Goal: Find specific page/section: Find specific page/section

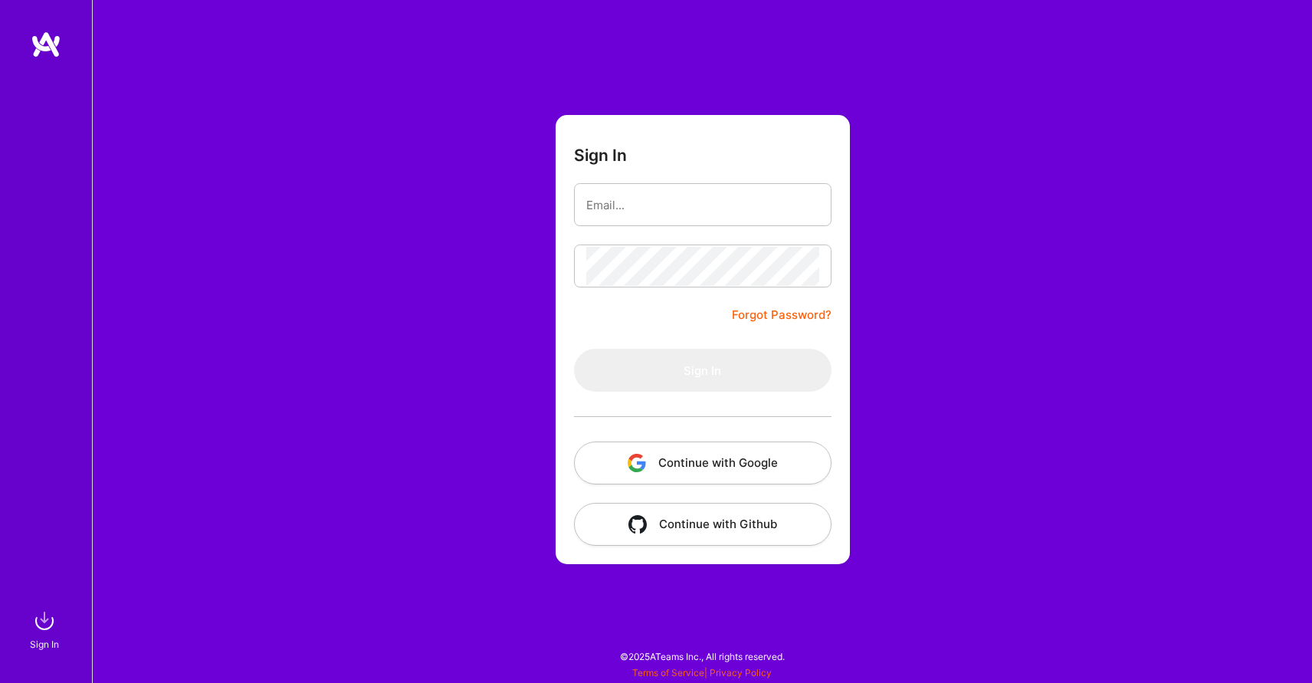
click at [728, 464] on button "Continue with Google" at bounding box center [703, 463] width 258 height 43
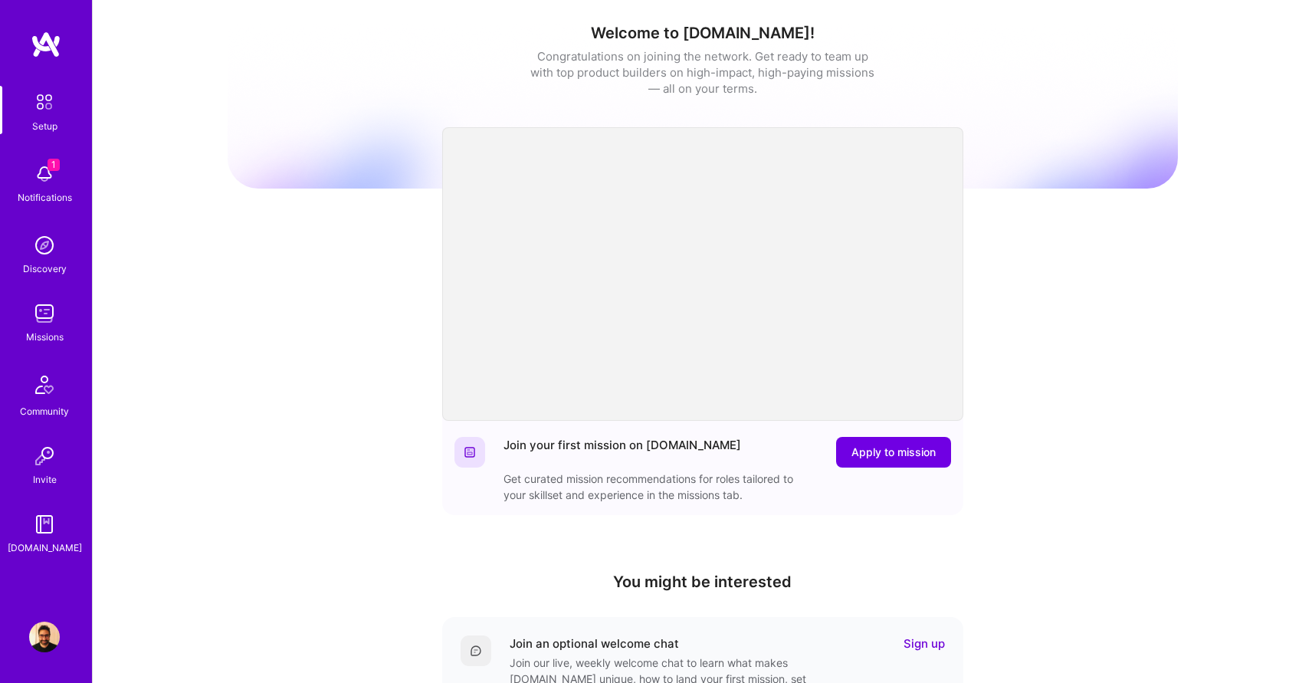
click at [46, 192] on div "Notifications" at bounding box center [45, 197] width 54 height 16
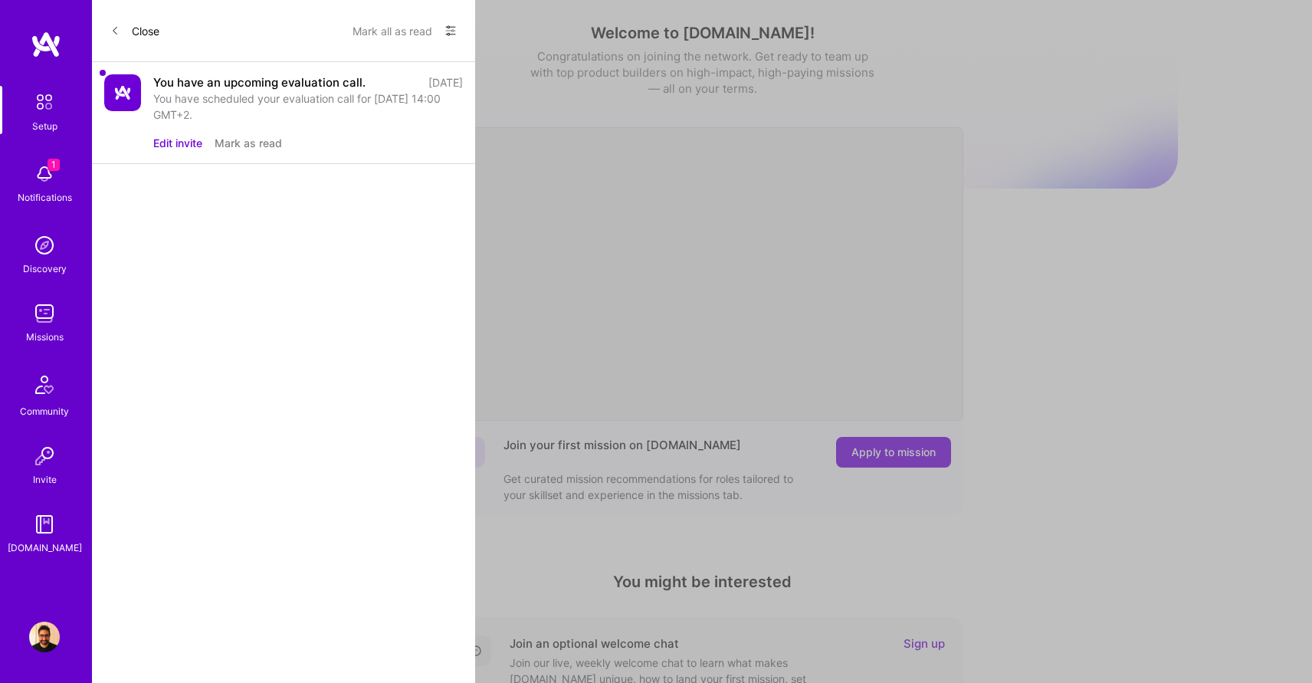
click at [253, 146] on button "Mark as read" at bounding box center [248, 143] width 67 height 16
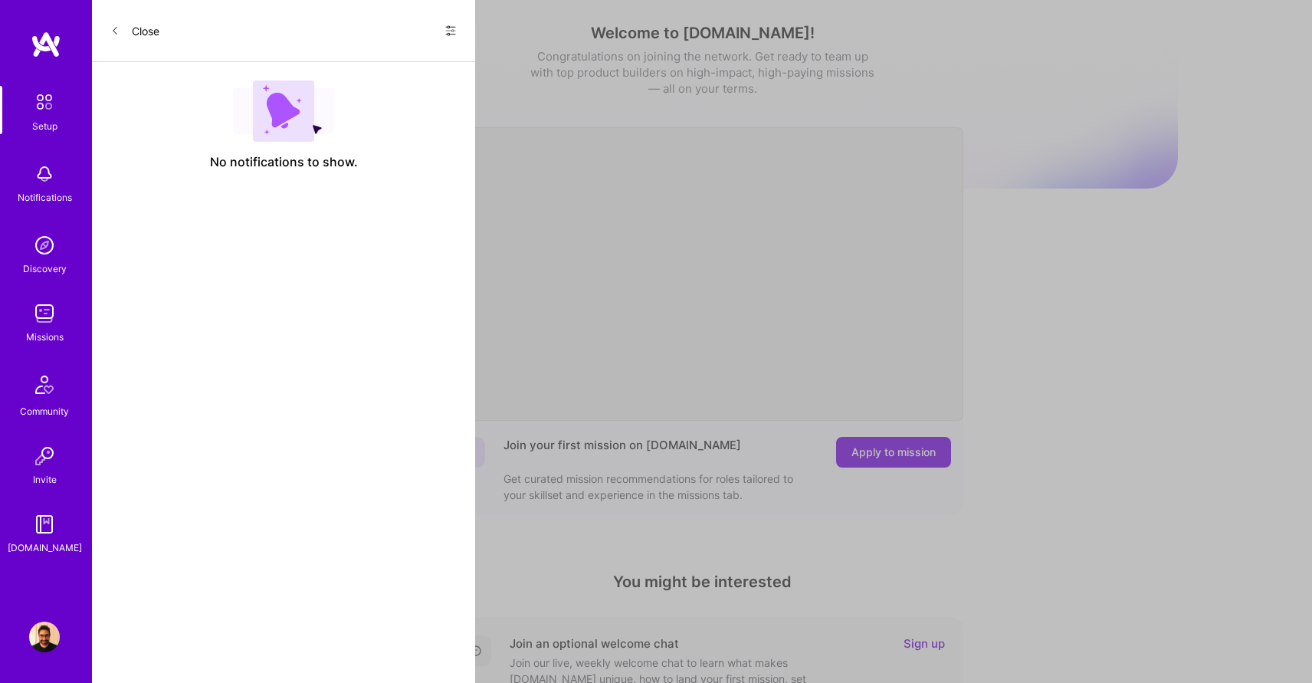
click at [46, 654] on div "Setup Notifications Discovery Missions Community Invite A.Guide Profile" at bounding box center [46, 341] width 92 height 683
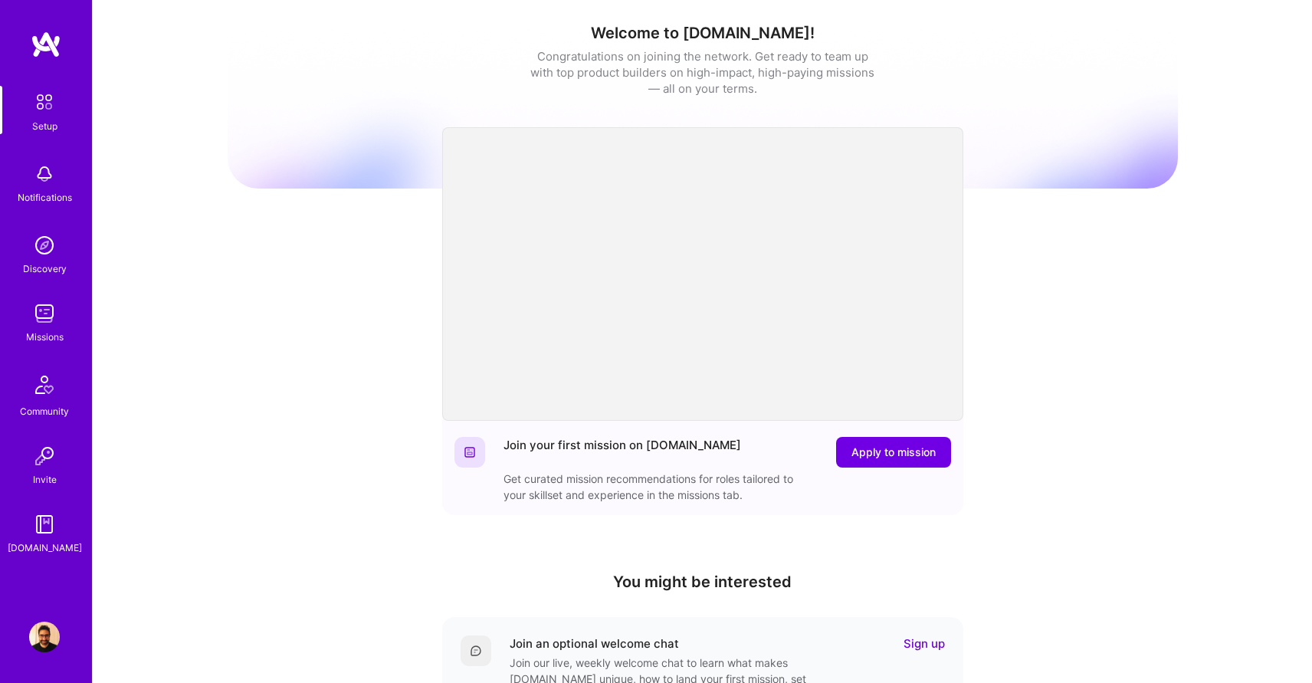
click at [47, 641] on img at bounding box center [44, 637] width 31 height 31
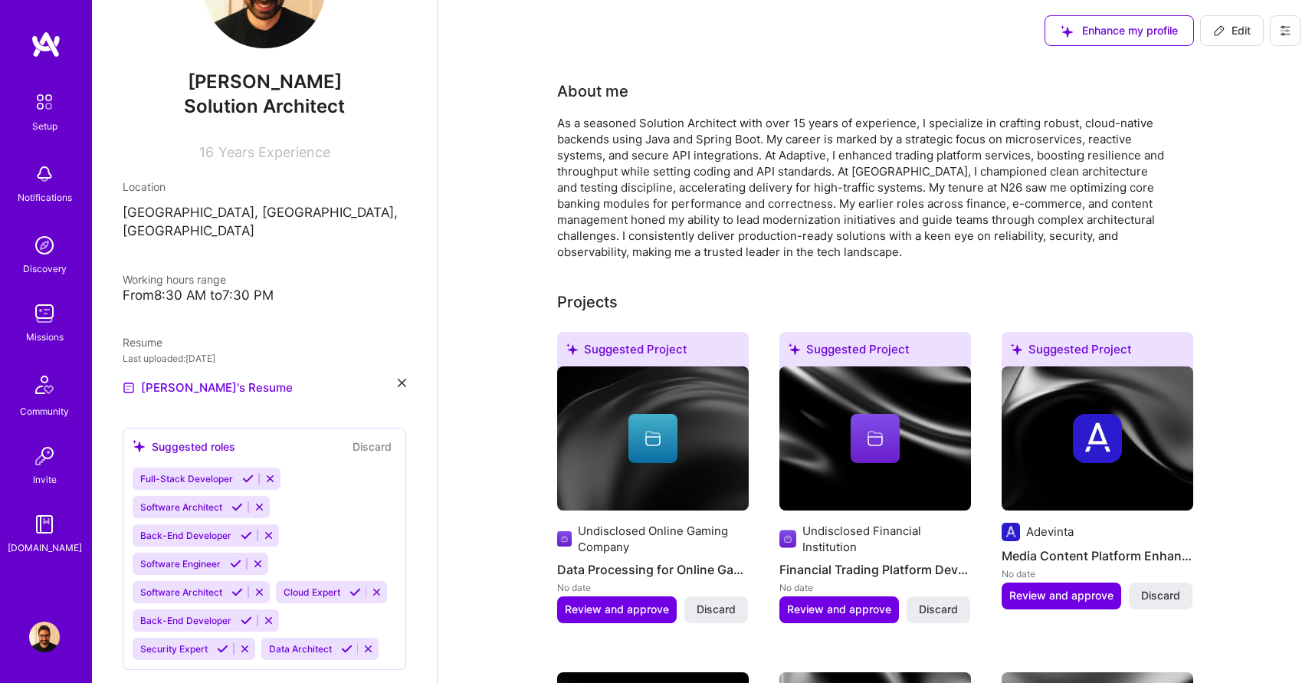
scroll to position [94, 0]
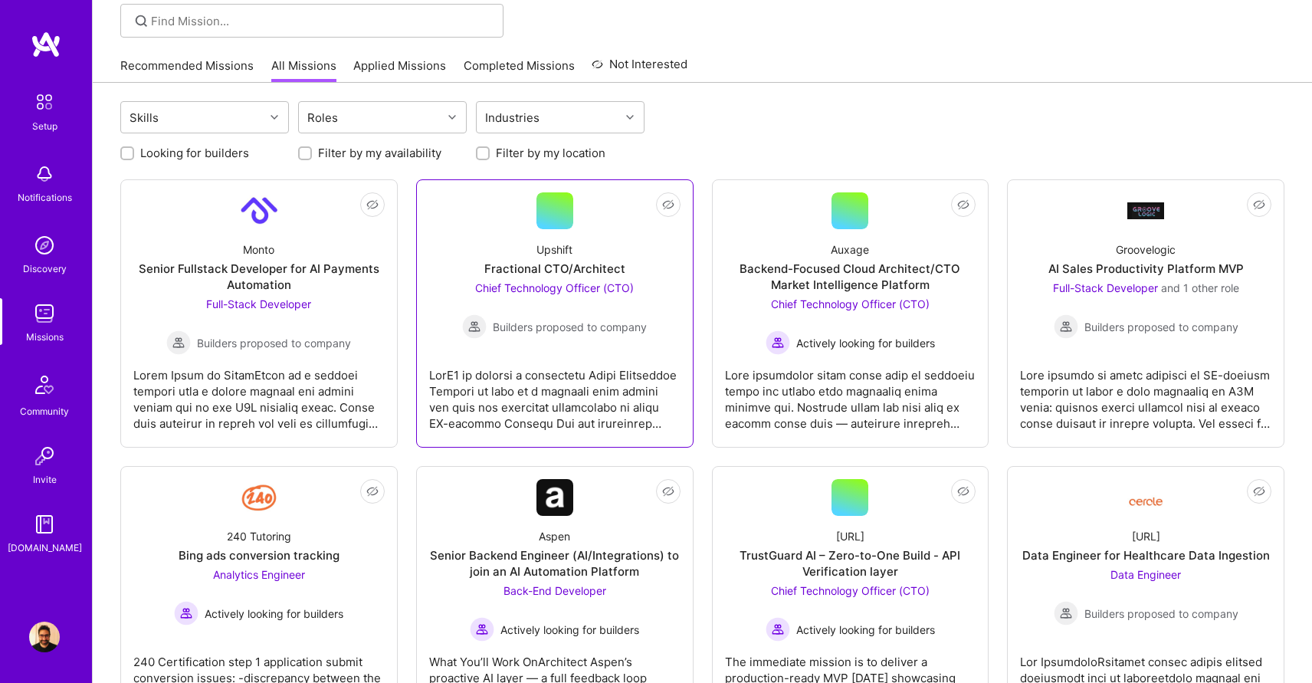
scroll to position [123, 0]
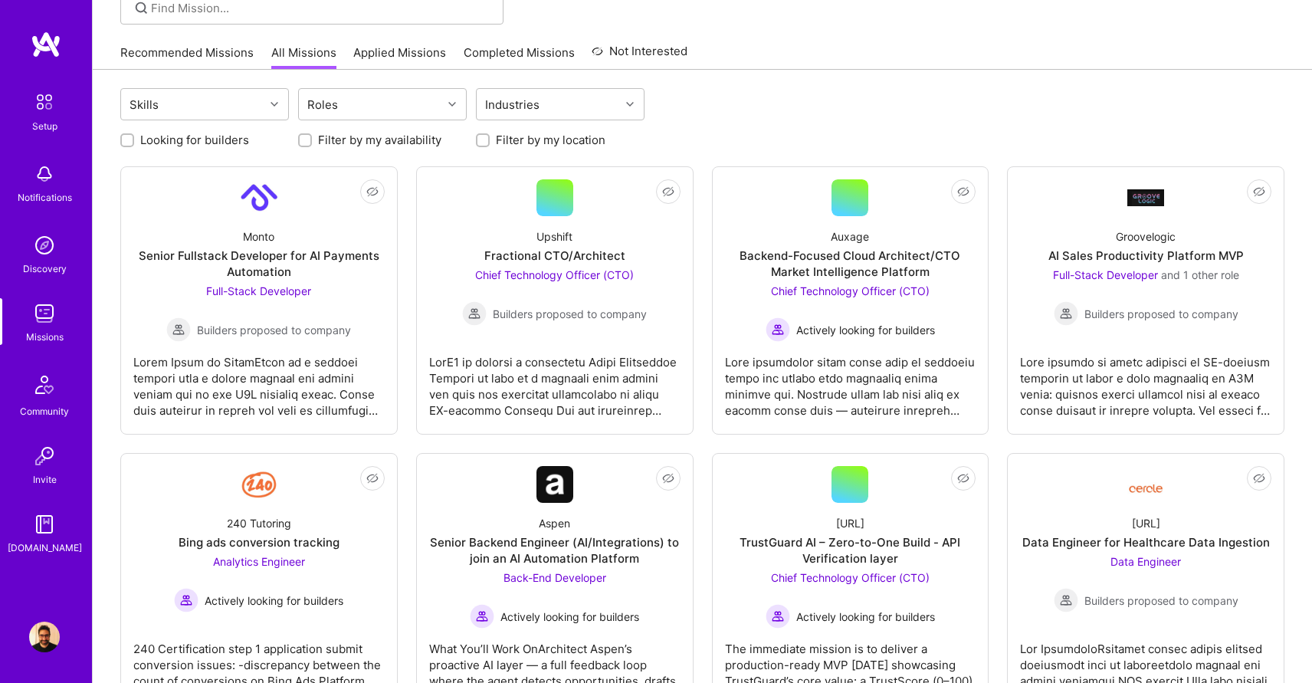
click at [202, 139] on label "Looking for builders" at bounding box center [194, 140] width 109 height 16
click at [134, 139] on input "Looking for builders" at bounding box center [128, 141] width 11 height 11
checkbox input "true"
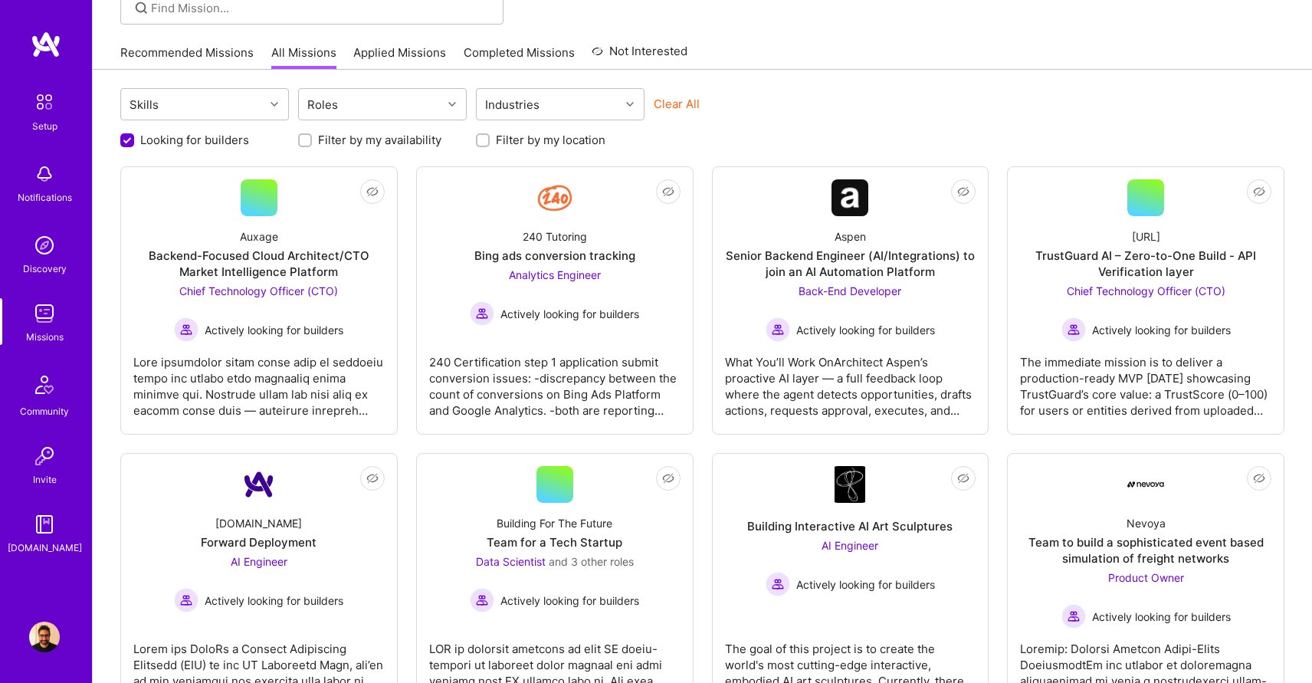
scroll to position [0, 0]
